Goal: Information Seeking & Learning: Learn about a topic

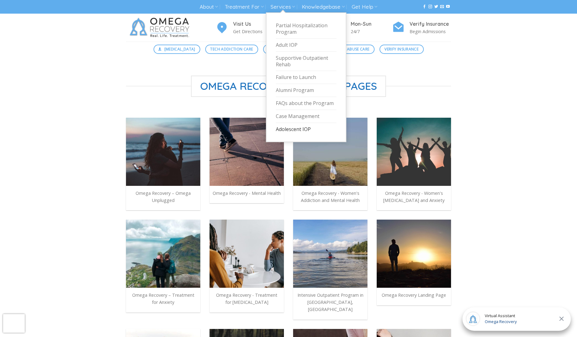
click at [300, 129] on link "Adolescent IOP" at bounding box center [306, 129] width 61 height 13
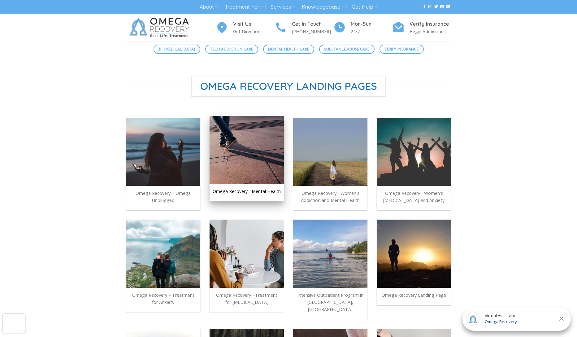
click at [250, 165] on img at bounding box center [247, 150] width 74 height 68
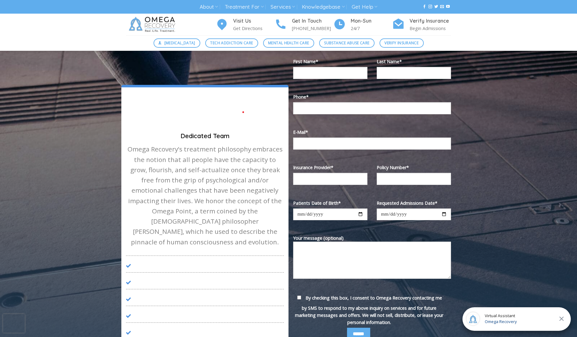
scroll to position [301, 0]
